Goal: Information Seeking & Learning: Learn about a topic

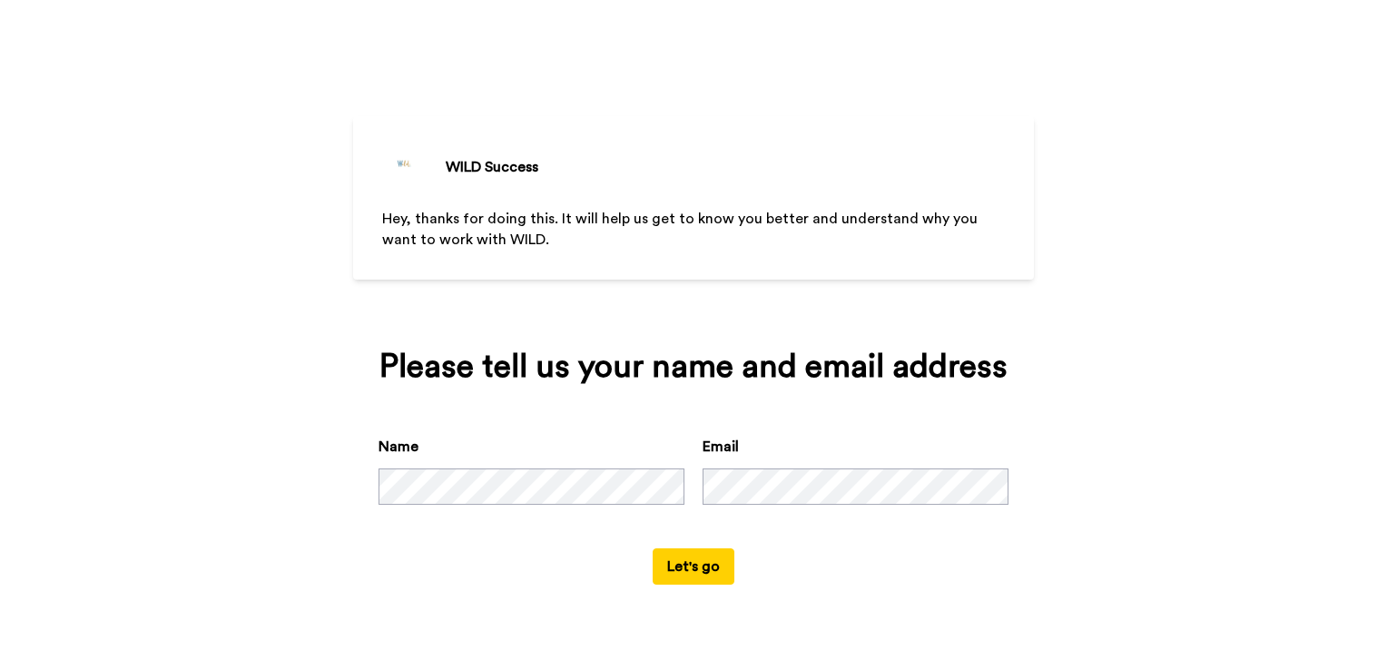
click at [267, 556] on div "WILD Success Hey, thanks for doing this. It will help us get to know you better…" at bounding box center [693, 335] width 1387 height 670
click at [722, 569] on button "Let's go" at bounding box center [694, 566] width 82 height 36
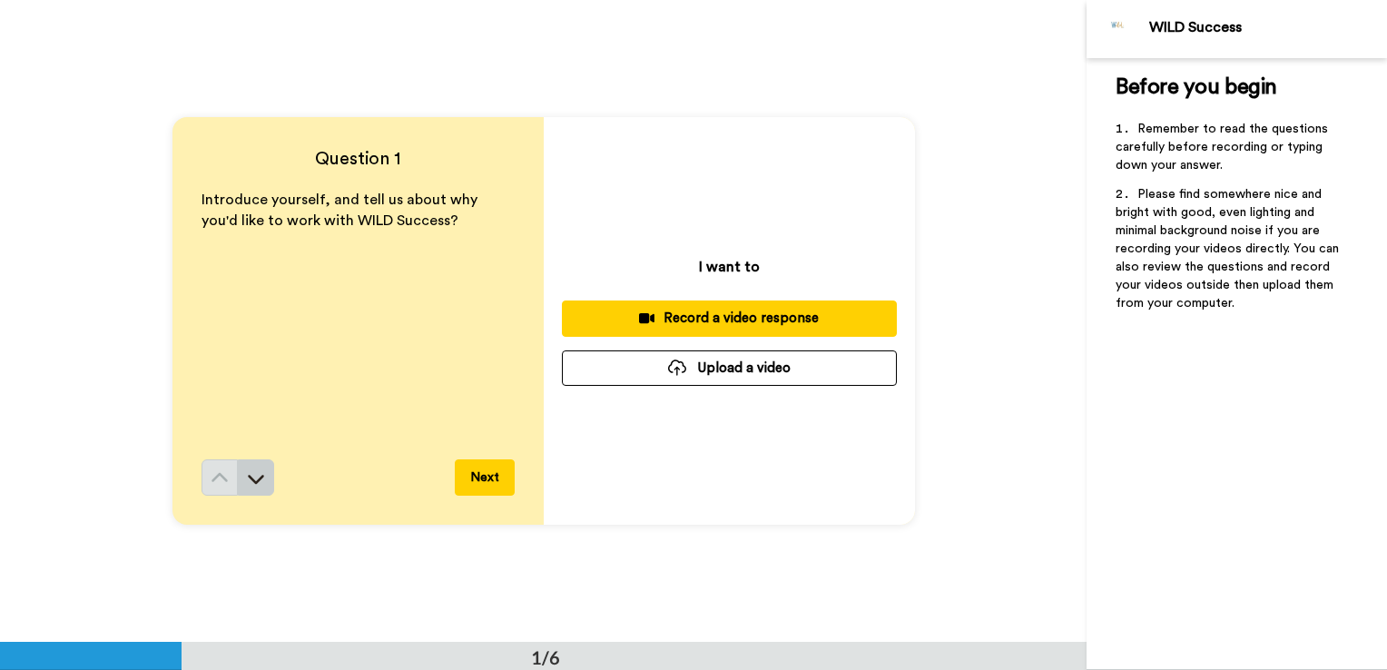
click at [238, 485] on button at bounding box center [256, 477] width 36 height 36
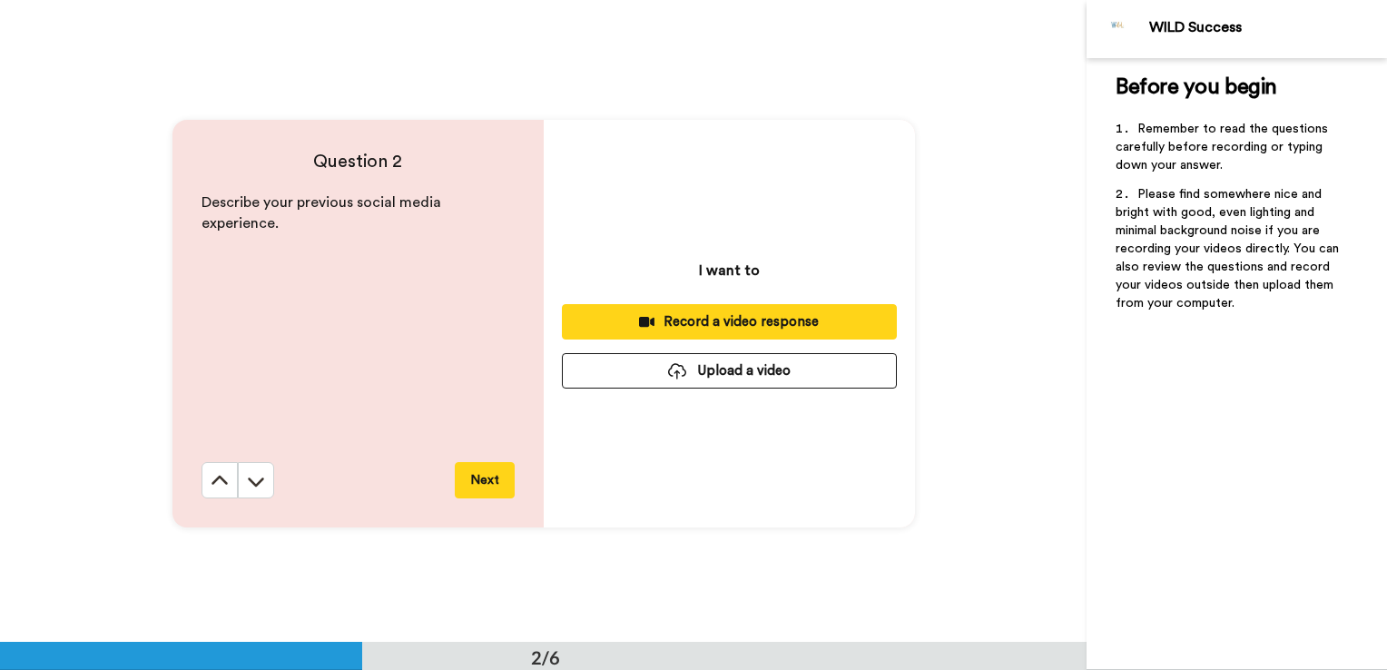
scroll to position [643, 0]
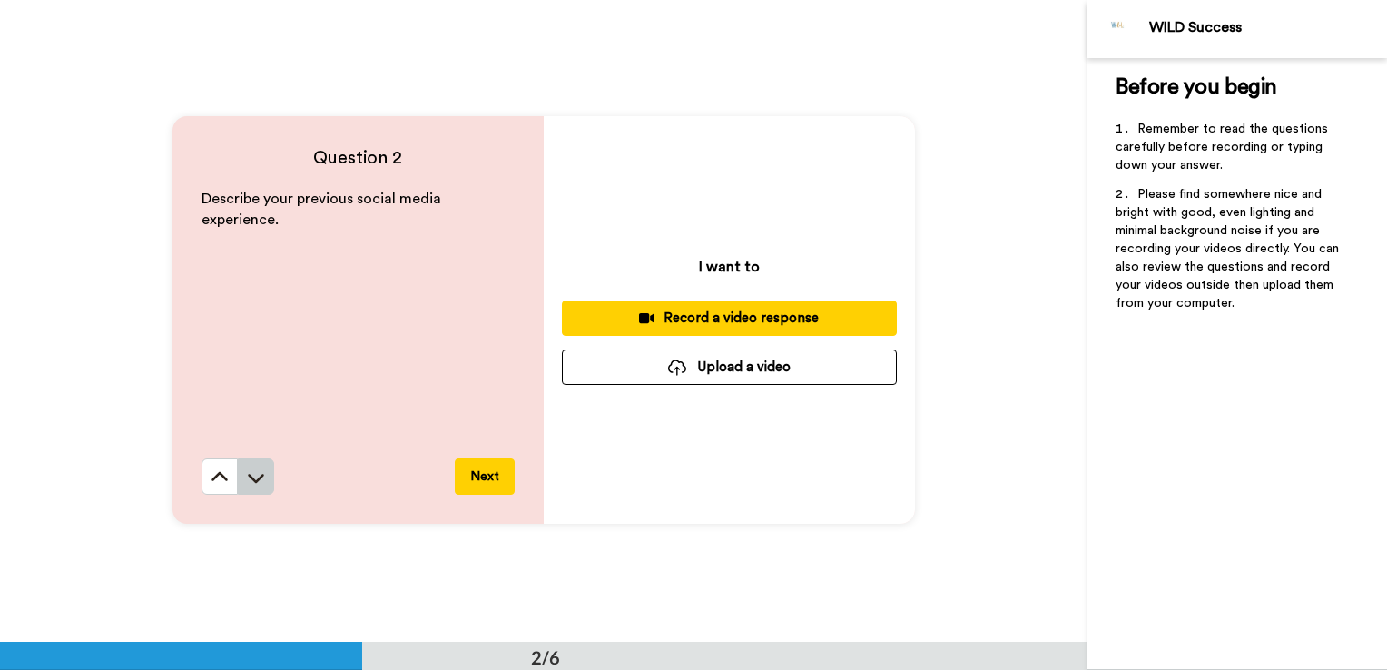
click at [239, 470] on button at bounding box center [256, 476] width 36 height 36
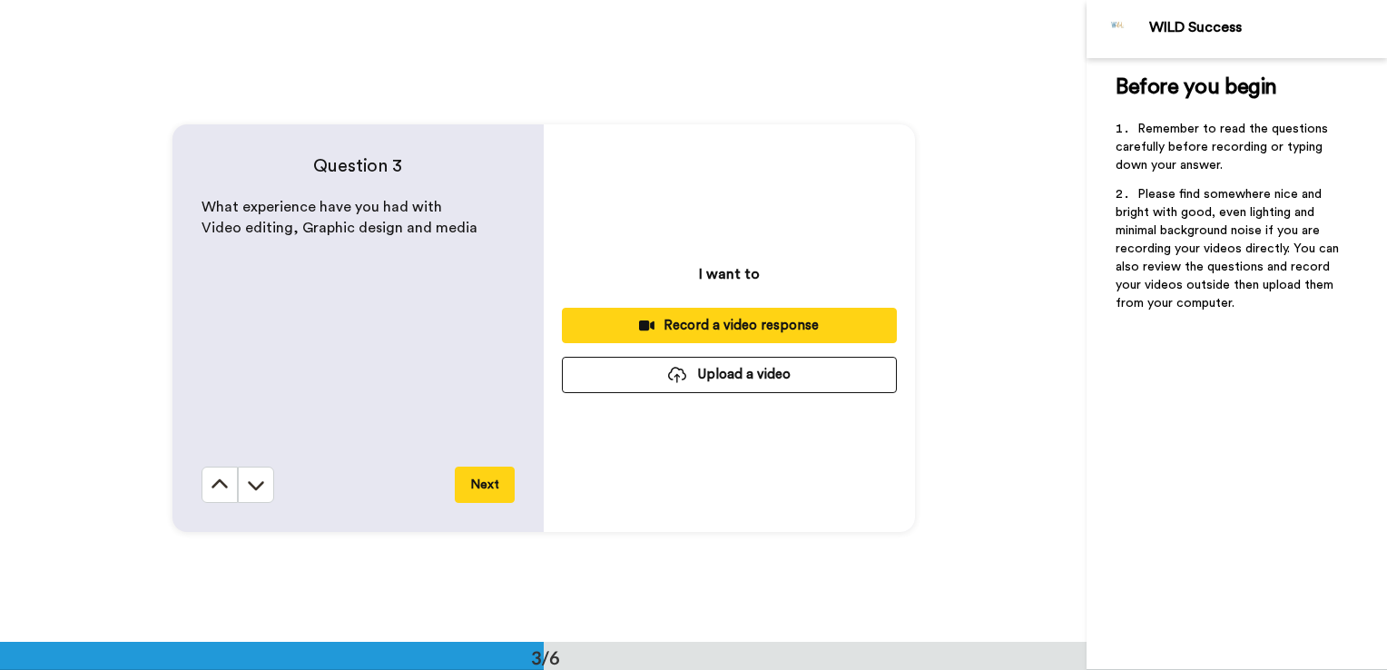
scroll to position [1285, 0]
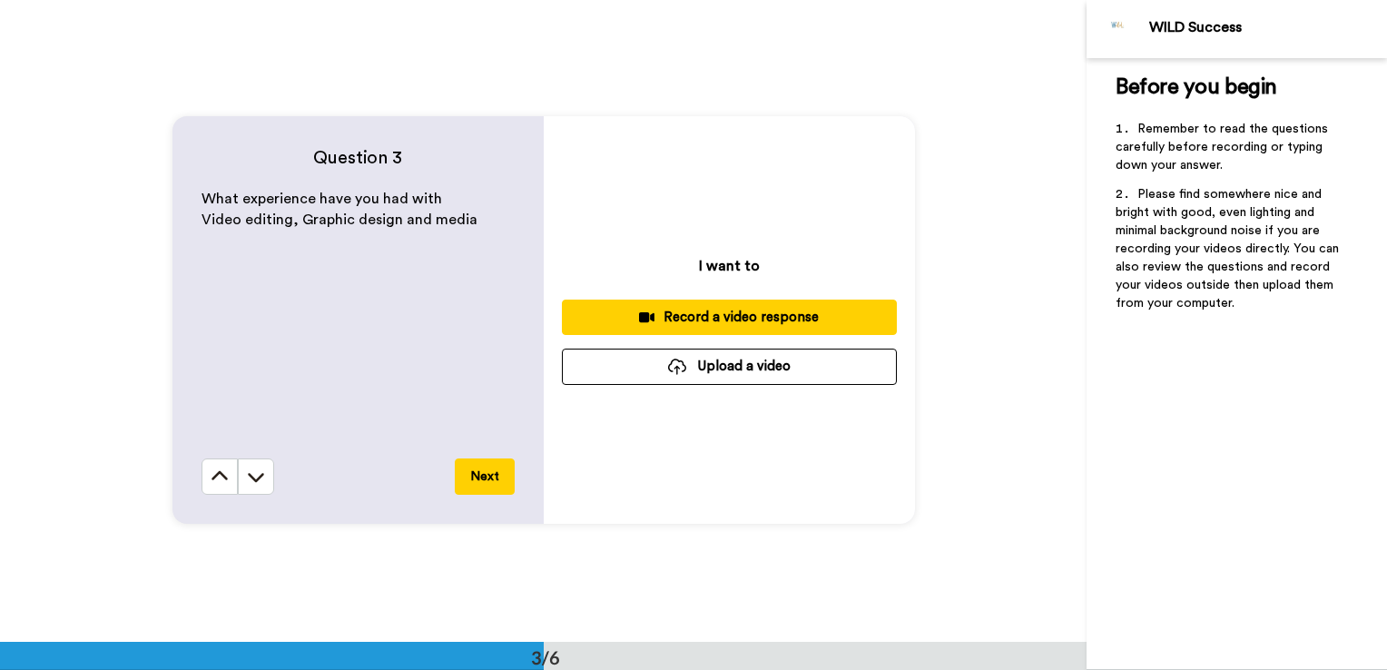
click at [239, 470] on button at bounding box center [256, 476] width 36 height 36
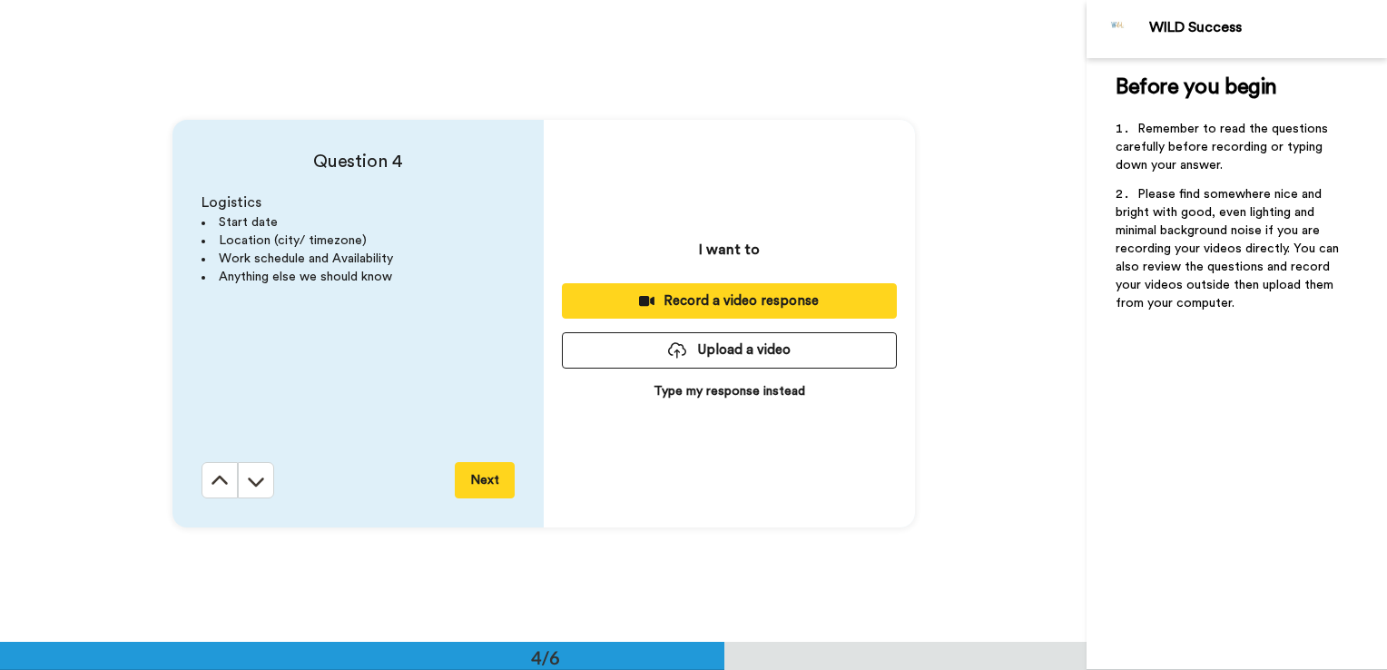
scroll to position [1928, 0]
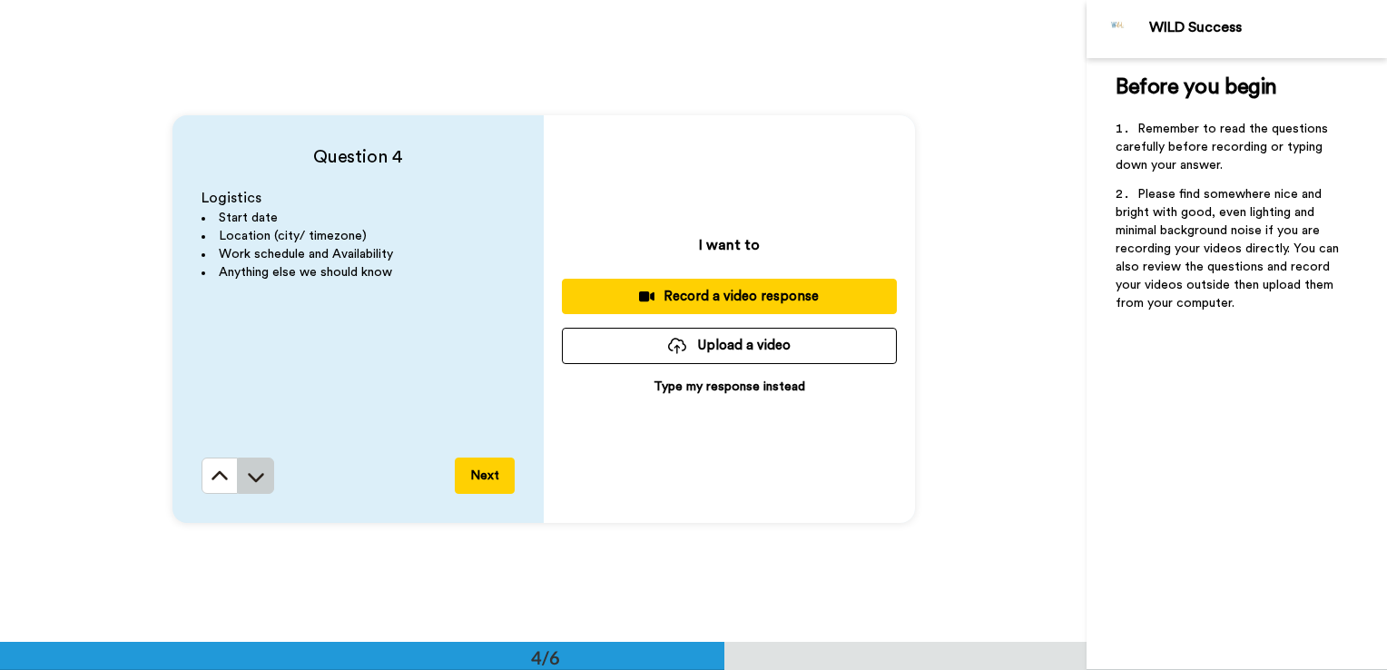
click at [249, 484] on icon at bounding box center [256, 476] width 18 height 18
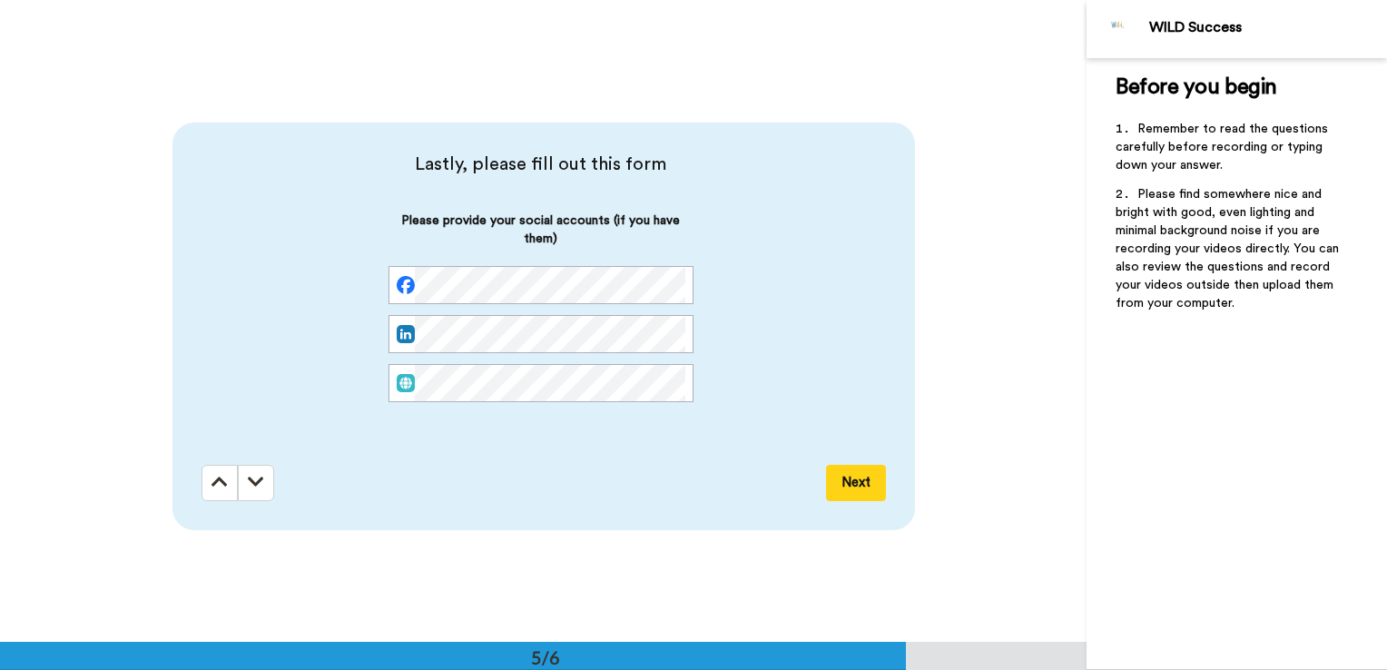
scroll to position [2570, 0]
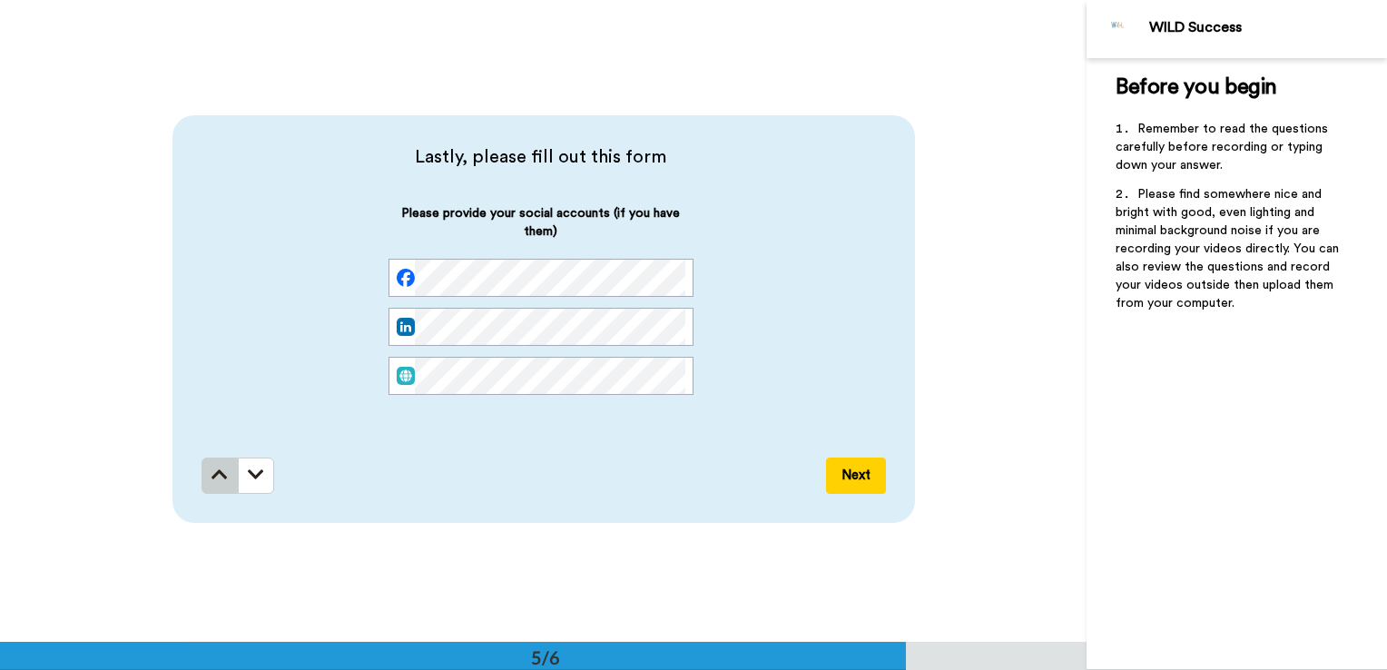
click at [224, 486] on button at bounding box center [220, 475] width 36 height 36
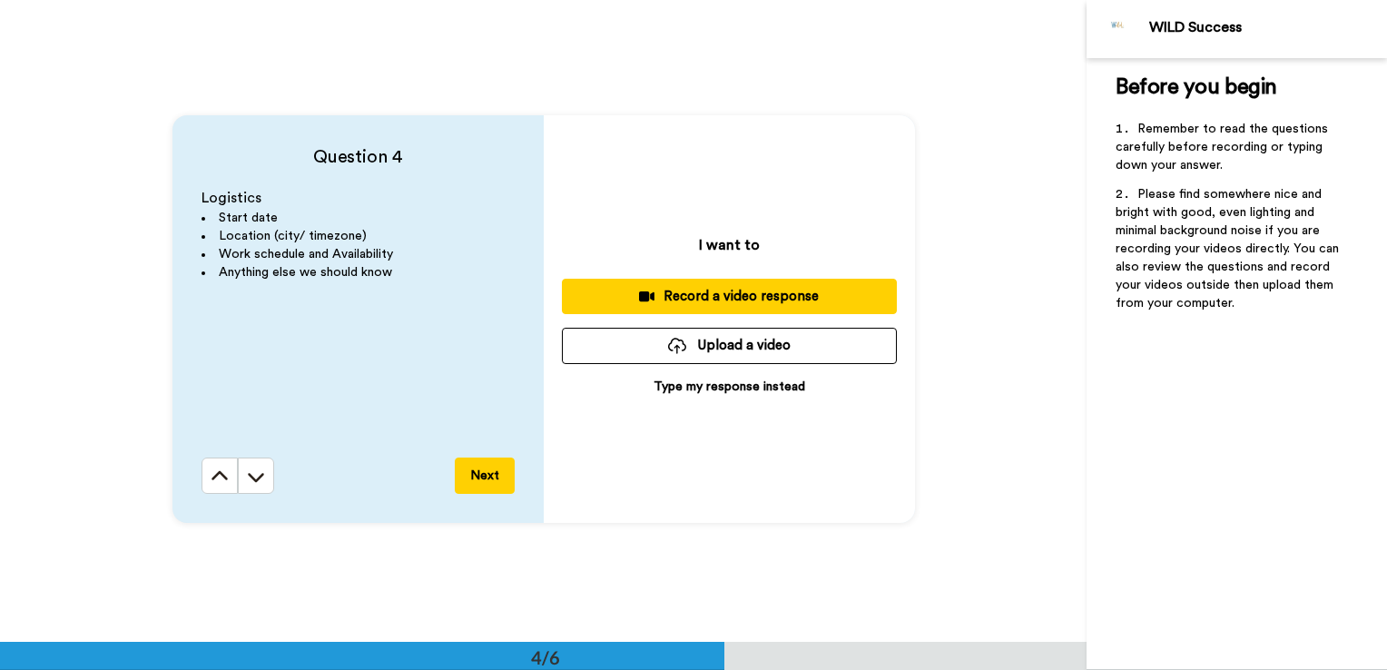
click at [224, 486] on button at bounding box center [220, 475] width 36 height 36
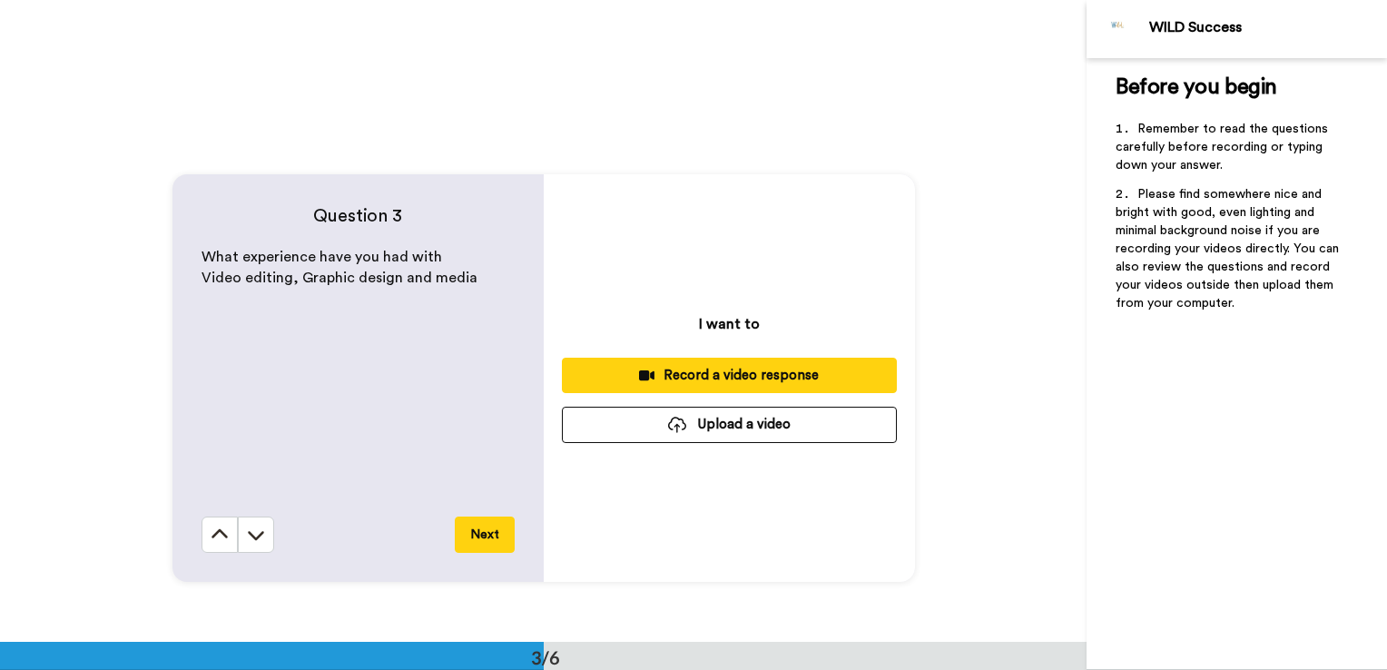
click at [224, 516] on button at bounding box center [220, 534] width 36 height 36
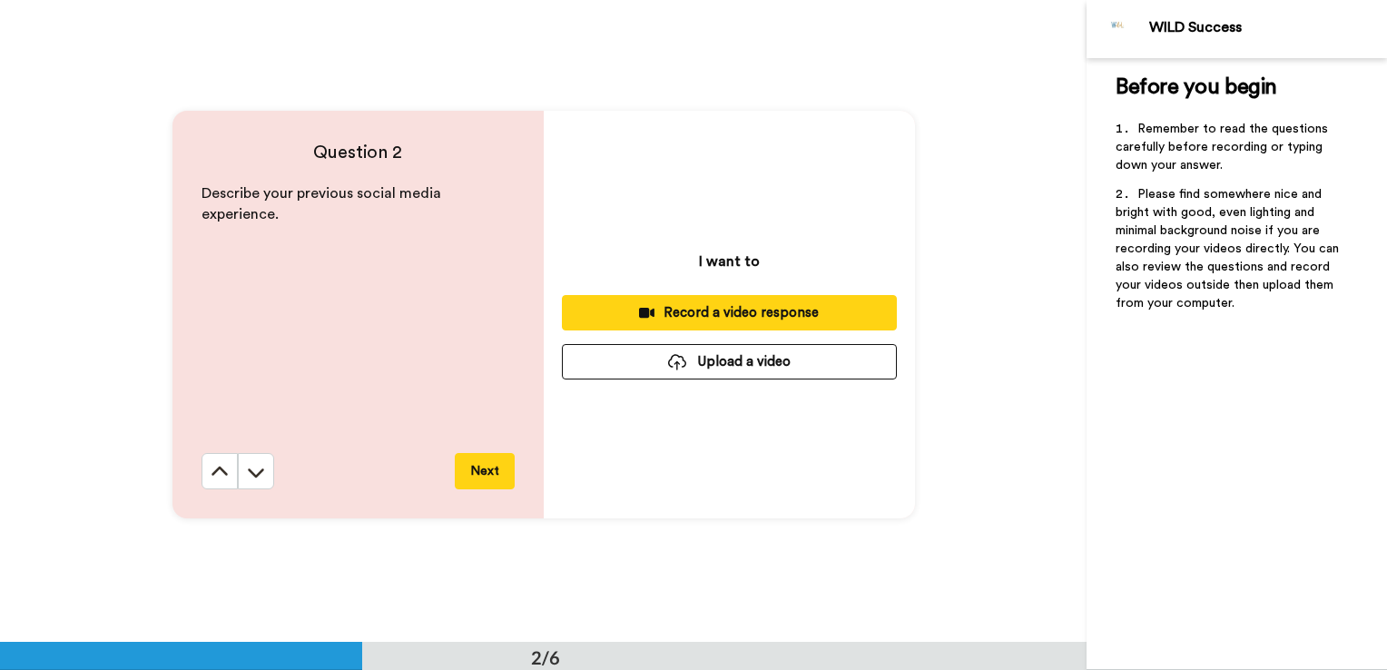
scroll to position [643, 0]
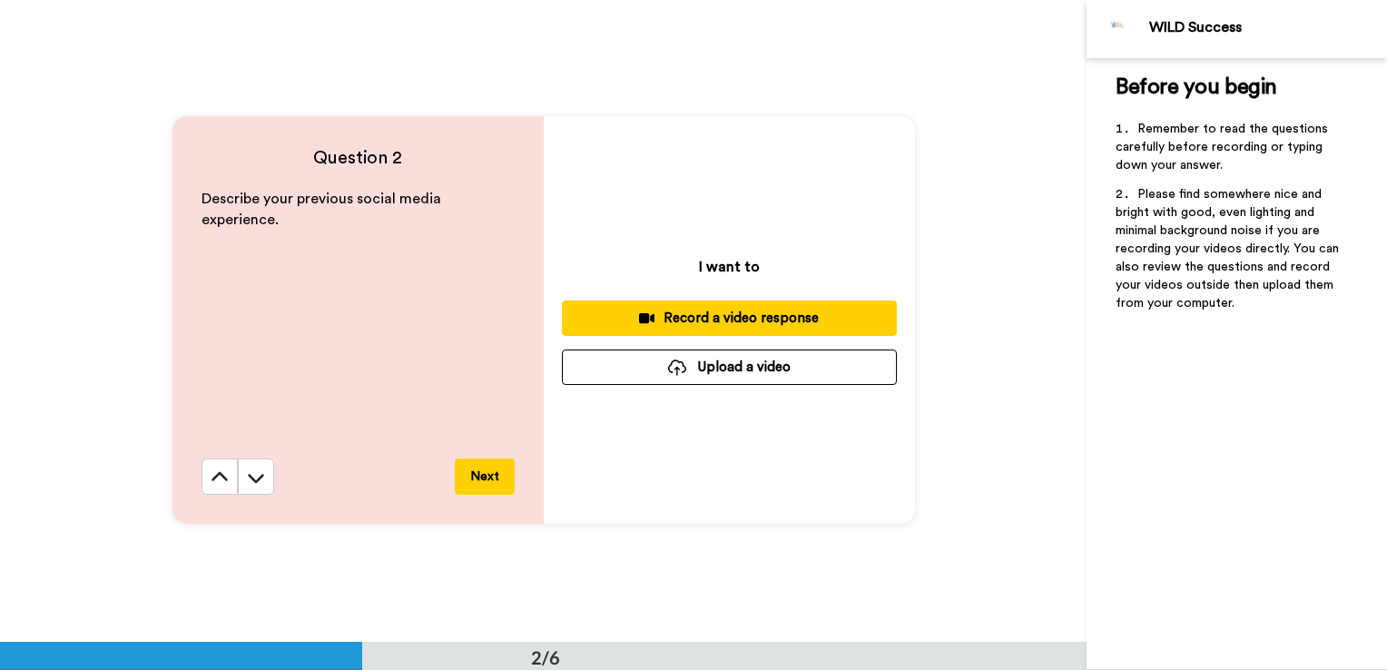
click at [224, 486] on button at bounding box center [220, 476] width 36 height 36
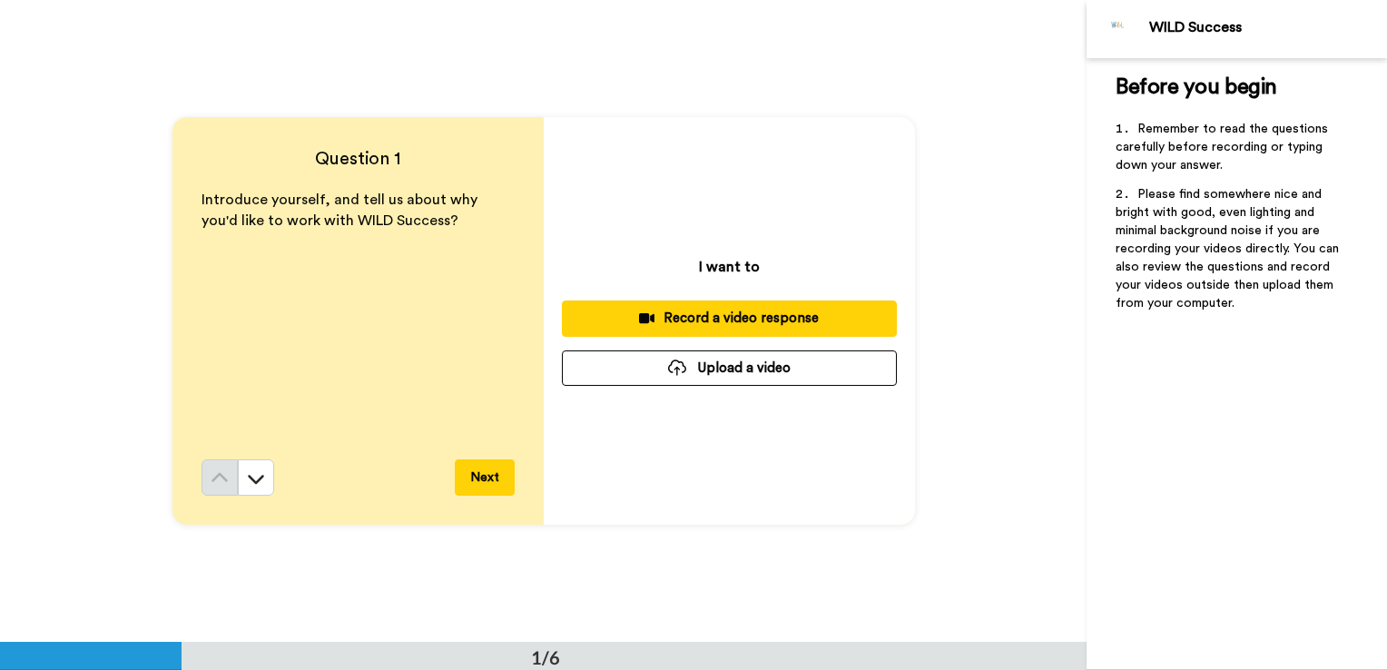
scroll to position [0, 0]
